Goal: Complete application form: Complete application form

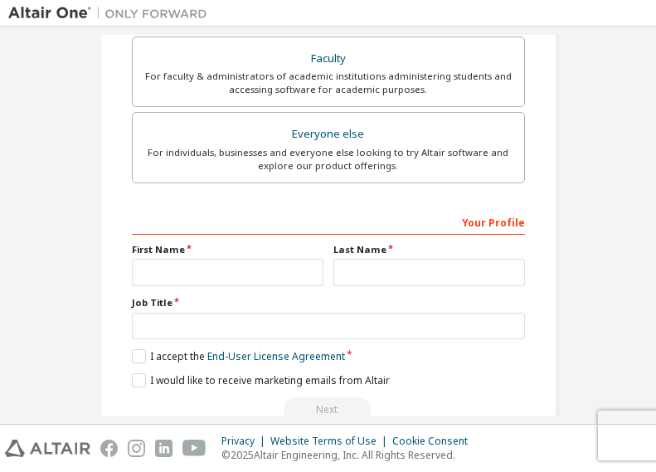
scroll to position [464, 0]
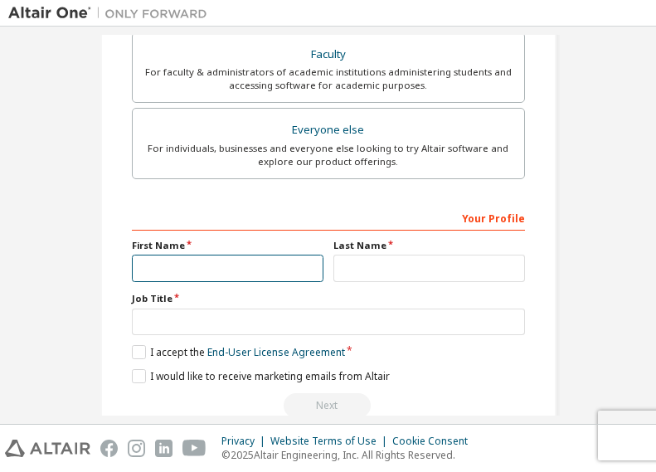
click at [237, 275] on input "text" at bounding box center [228, 268] width 192 height 27
type input "******"
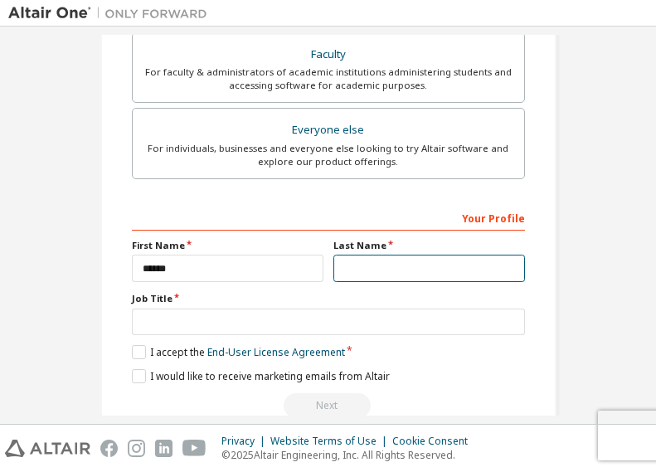
click at [388, 269] on input "text" at bounding box center [429, 268] width 192 height 27
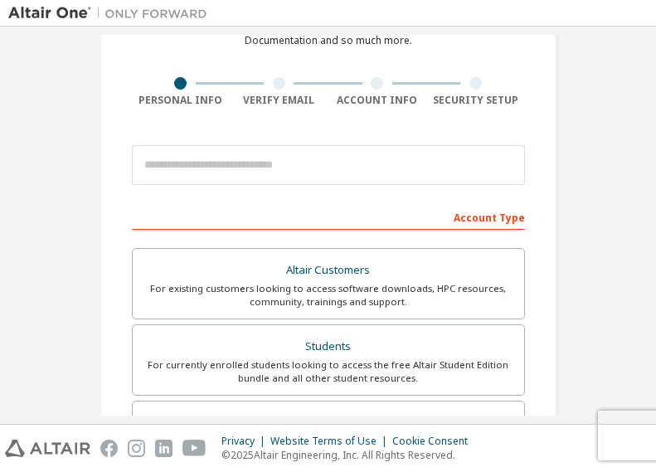
scroll to position [0, 0]
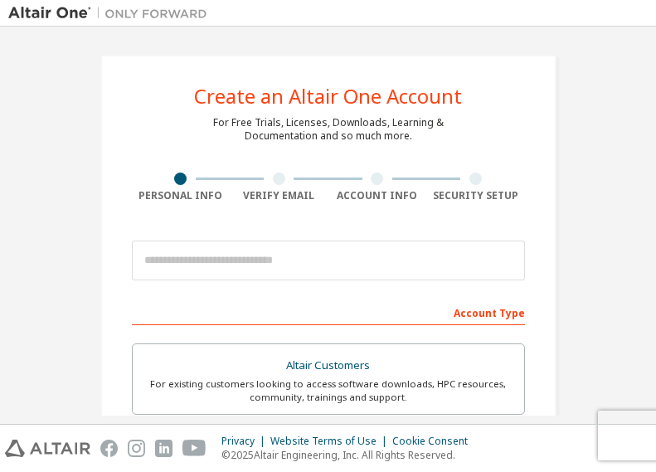
type input "*****"
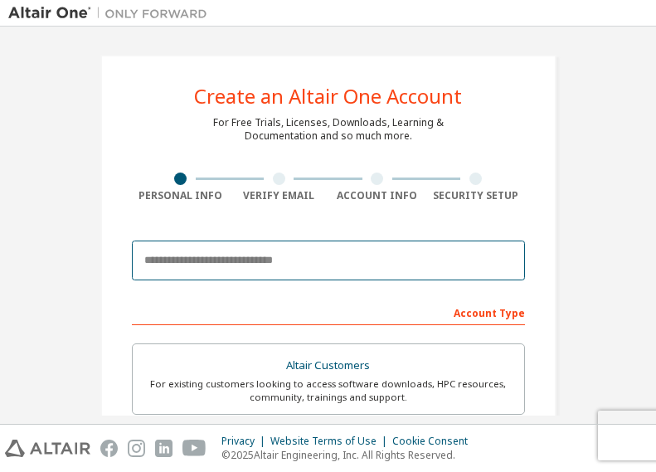
click at [343, 259] on input "email" at bounding box center [328, 261] width 393 height 40
paste input "**********"
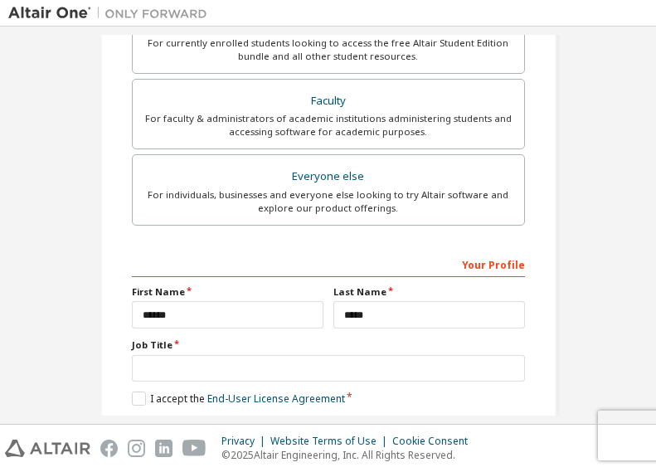
scroll to position [498, 0]
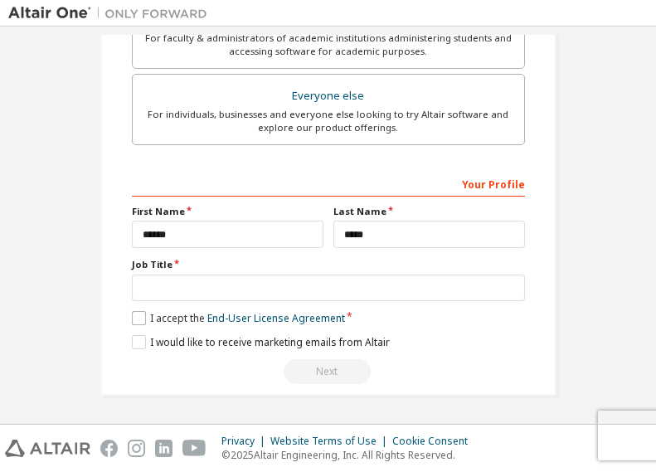
type input "**********"
click at [136, 319] on label "I accept the End-User License Agreement" at bounding box center [238, 318] width 213 height 14
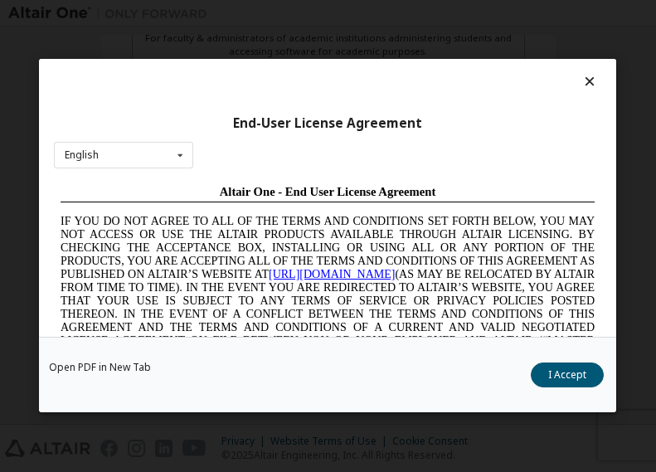
scroll to position [0, 0]
click at [582, 82] on icon at bounding box center [590, 81] width 17 height 15
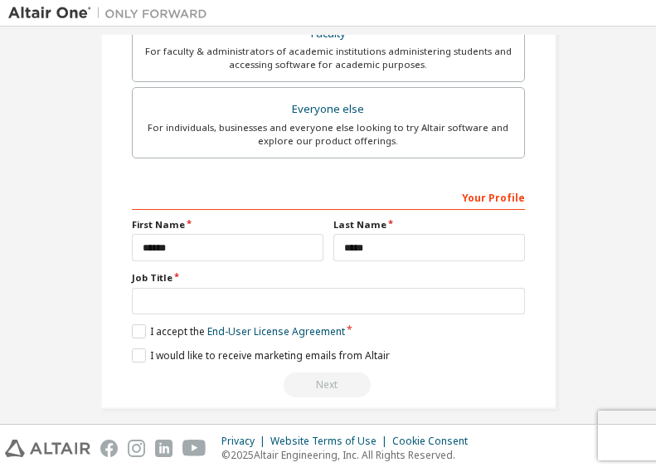
scroll to position [498, 0]
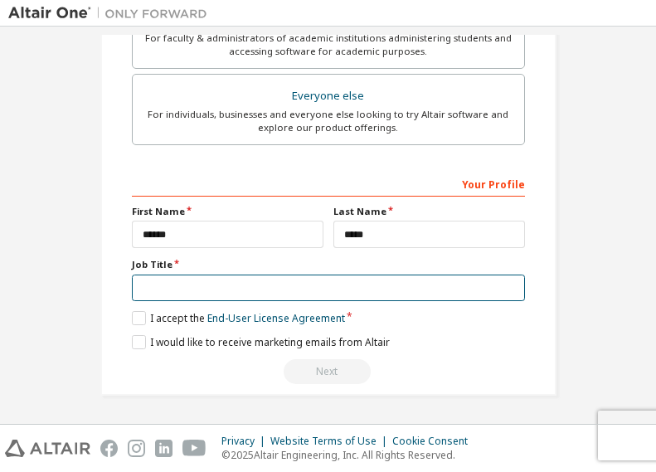
click at [231, 299] on input "text" at bounding box center [328, 288] width 393 height 27
type input "*********"
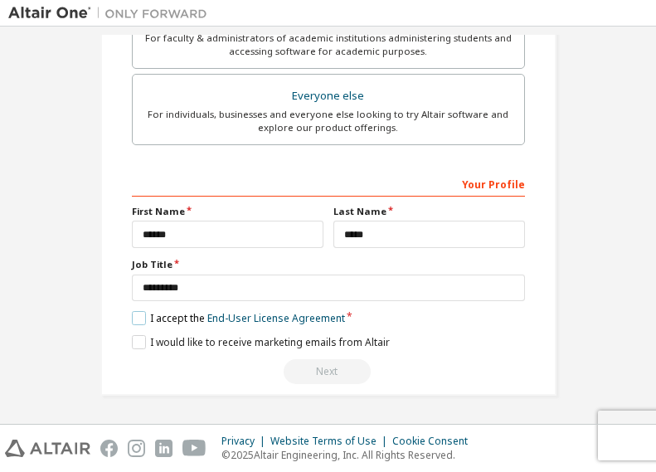
click at [132, 319] on label "I accept the End-User License Agreement" at bounding box center [238, 318] width 213 height 14
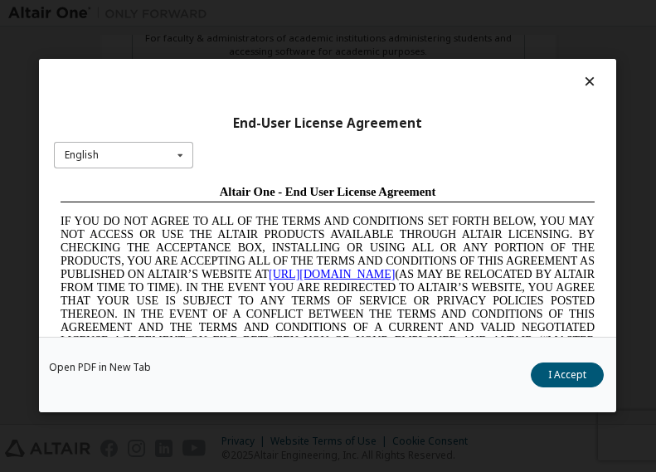
scroll to position [0, 0]
click at [174, 157] on icon at bounding box center [180, 156] width 21 height 26
click at [434, 156] on div "End-User License Agreement English English Chinese French German Japanese Korea…" at bounding box center [327, 198] width 577 height 278
click at [582, 83] on icon at bounding box center [590, 81] width 17 height 15
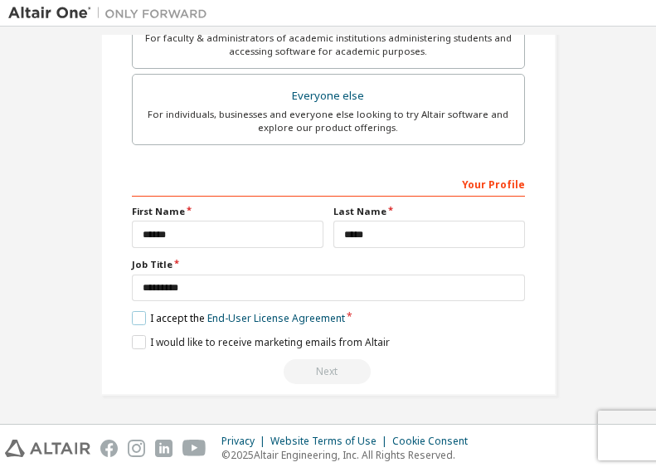
click at [133, 316] on label "I accept the End-User License Agreement" at bounding box center [238, 318] width 213 height 14
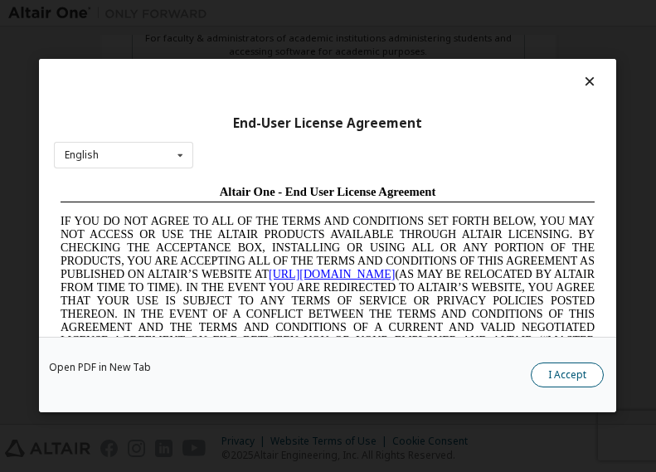
click at [541, 367] on button "I Accept" at bounding box center [568, 375] width 73 height 25
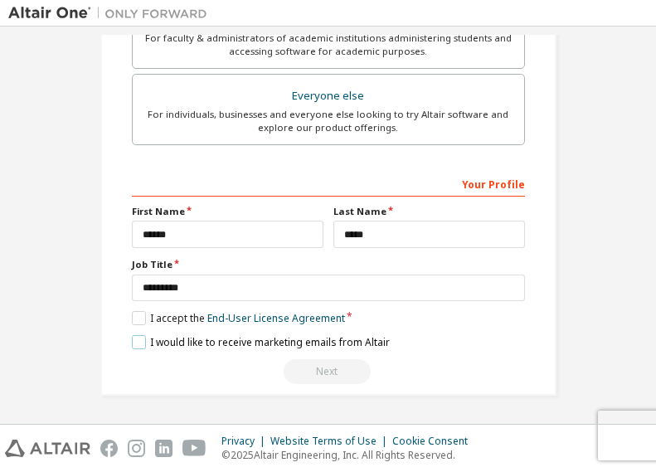
click at [132, 341] on label "I would like to receive marketing emails from Altair" at bounding box center [261, 342] width 258 height 14
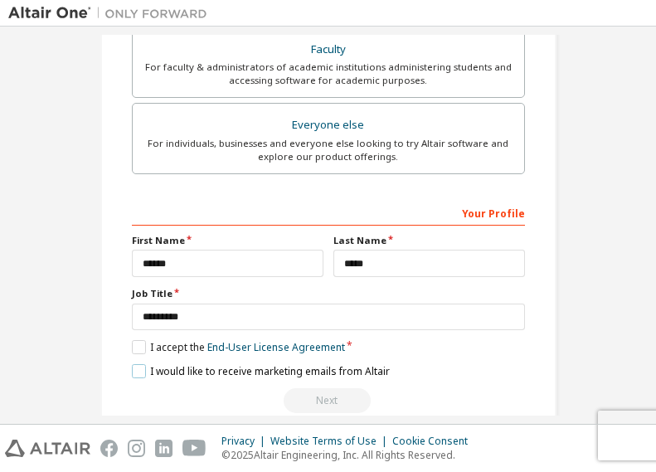
scroll to position [498, 0]
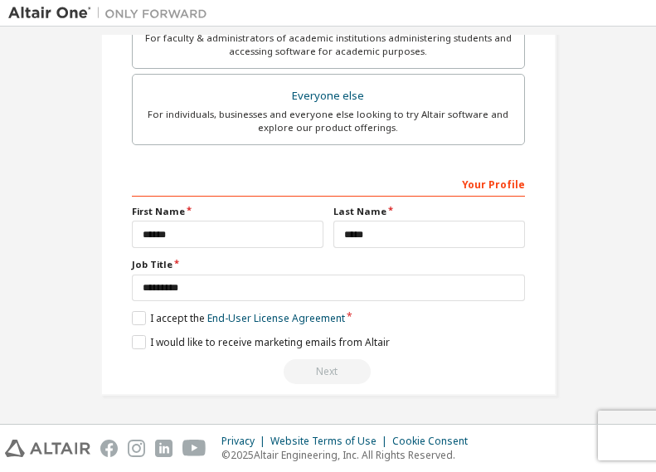
click at [375, 366] on div "Next" at bounding box center [328, 371] width 393 height 25
click at [342, 372] on div "Next" at bounding box center [328, 371] width 393 height 25
click at [318, 366] on div "Next" at bounding box center [328, 371] width 393 height 25
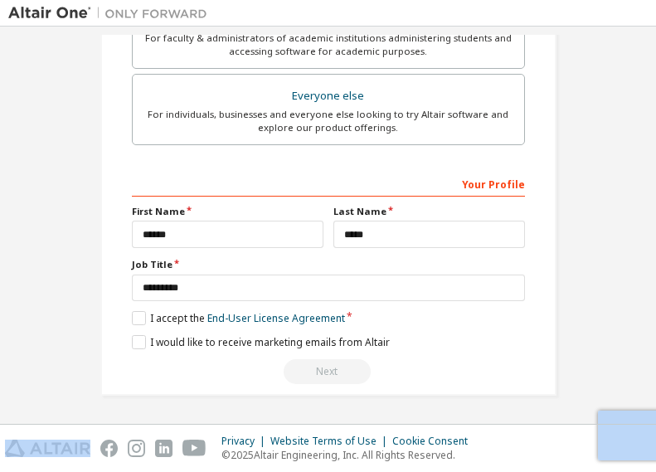
click at [318, 366] on div "Next" at bounding box center [328, 371] width 393 height 25
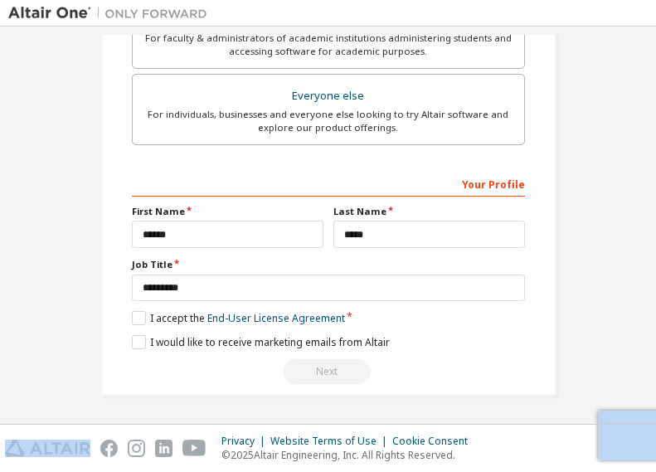
click at [318, 366] on div "Next" at bounding box center [328, 371] width 393 height 25
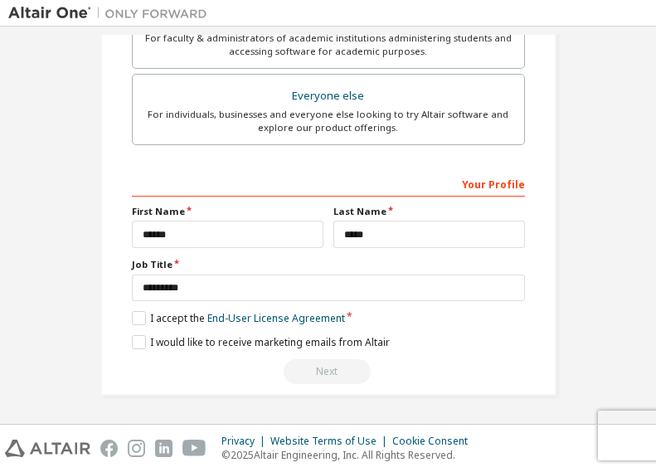
click at [318, 366] on div "Next" at bounding box center [328, 371] width 393 height 25
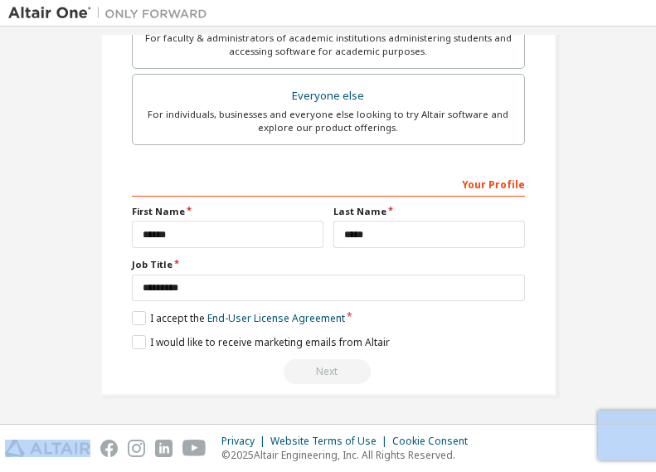
click at [318, 366] on div "Next" at bounding box center [328, 371] width 393 height 25
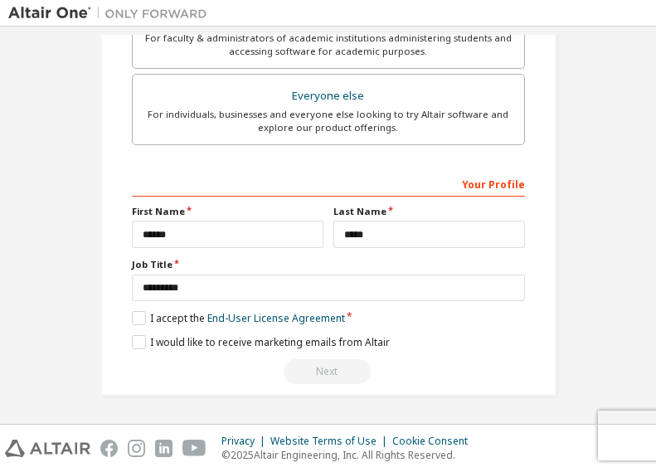
click at [318, 366] on div "Next" at bounding box center [328, 371] width 393 height 25
click at [629, 426] on div "Privacy Website Terms of Use Cookie Consent © 2025 Altair Engineering, Inc. All…" at bounding box center [328, 448] width 656 height 47
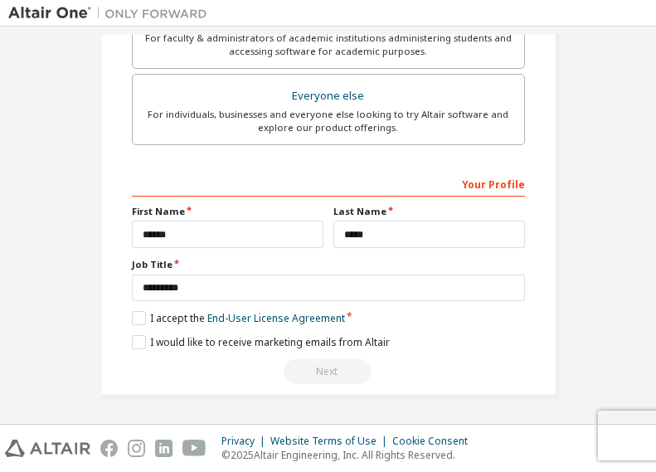
click at [629, 426] on div "Privacy Website Terms of Use Cookie Consent © 2025 Altair Engineering, Inc. All…" at bounding box center [328, 448] width 656 height 47
click at [621, 424] on footer "Privacy Website Terms of Use Cookie Consent © 2025 Altair Engineering, Inc. All…" at bounding box center [328, 448] width 656 height 48
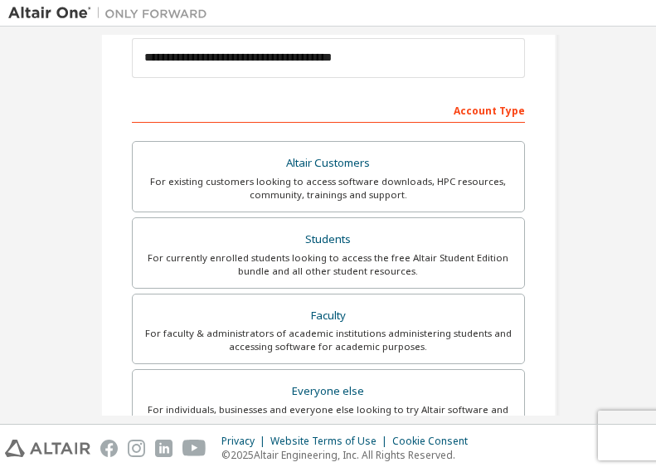
scroll to position [224, 0]
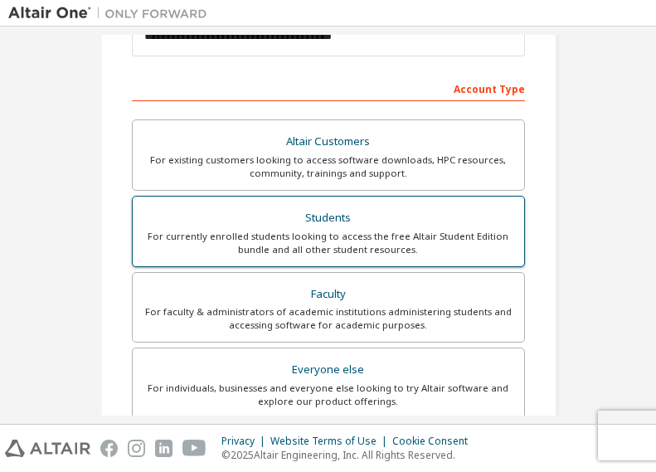
click at [462, 230] on div "For currently enrolled students looking to access the free Altair Student Editi…" at bounding box center [329, 243] width 372 height 27
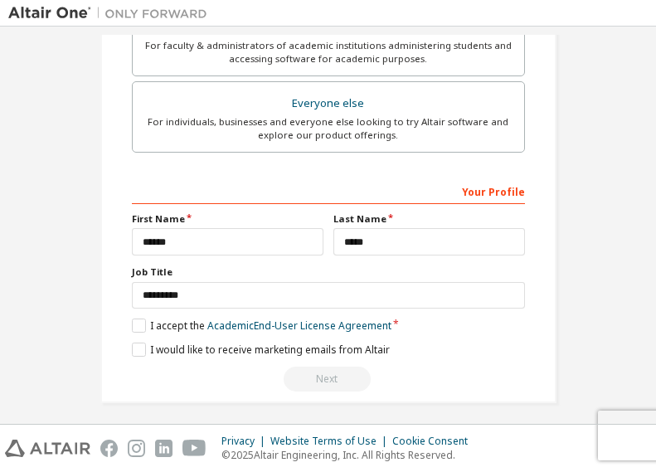
scroll to position [498, 0]
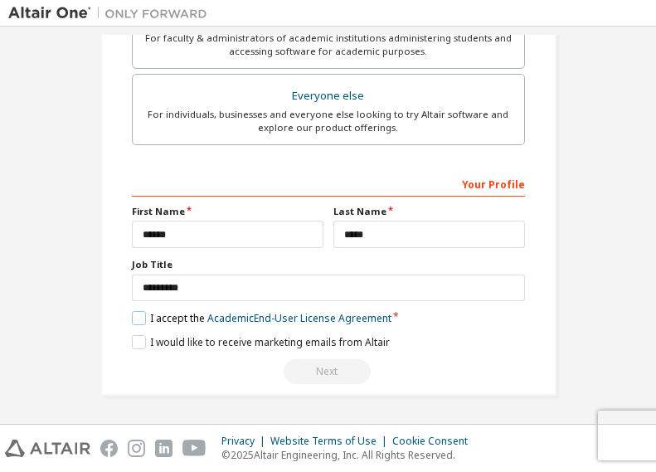
click at [134, 313] on label "I accept the Academic End-User License Agreement" at bounding box center [262, 318] width 260 height 14
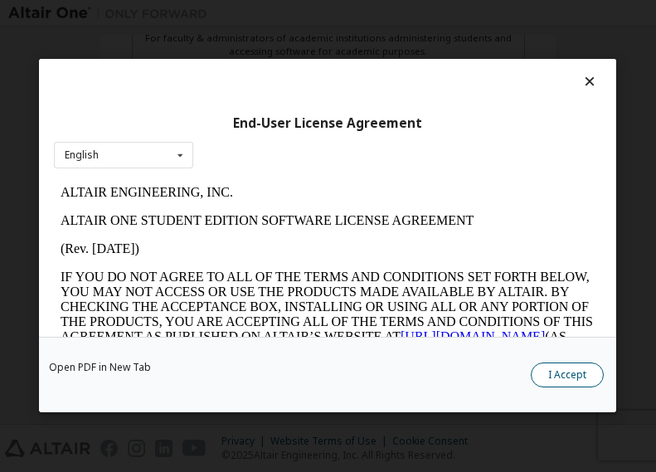
scroll to position [0, 0]
click at [547, 377] on button "I Accept" at bounding box center [568, 375] width 73 height 25
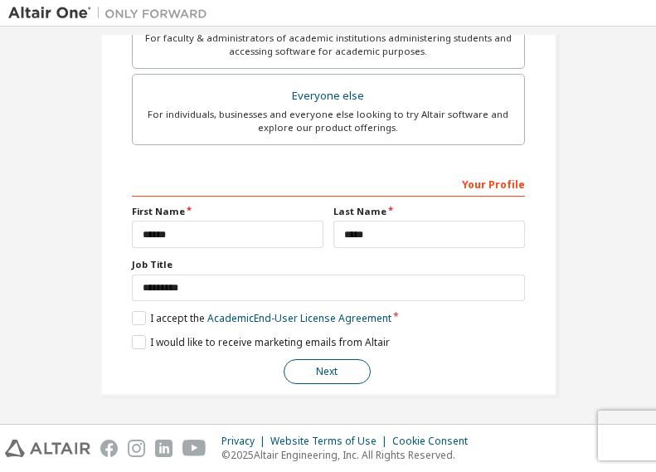
click at [338, 368] on button "Next" at bounding box center [327, 371] width 87 height 25
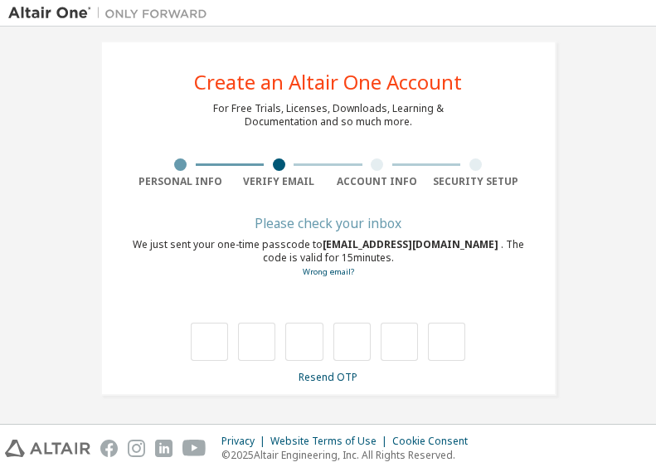
scroll to position [14, 0]
